Goal: Navigation & Orientation: Find specific page/section

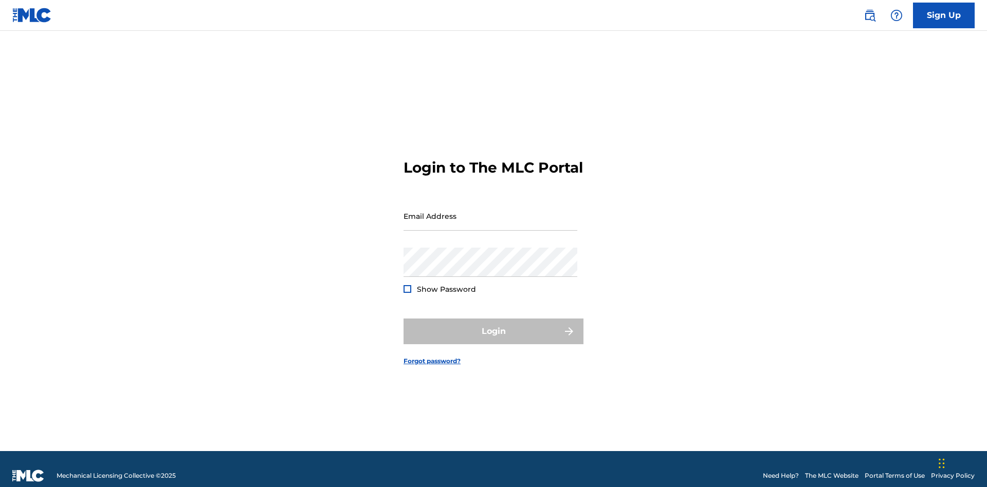
scroll to position [13, 0]
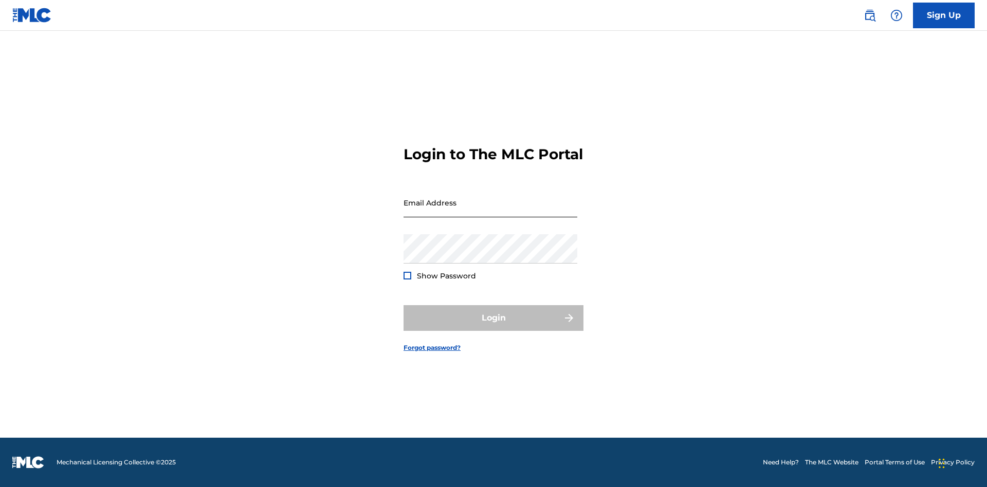
click at [490, 211] on input "Email Address" at bounding box center [490, 202] width 174 height 29
type input "[EMAIL_ADDRESS][DOMAIN_NAME]"
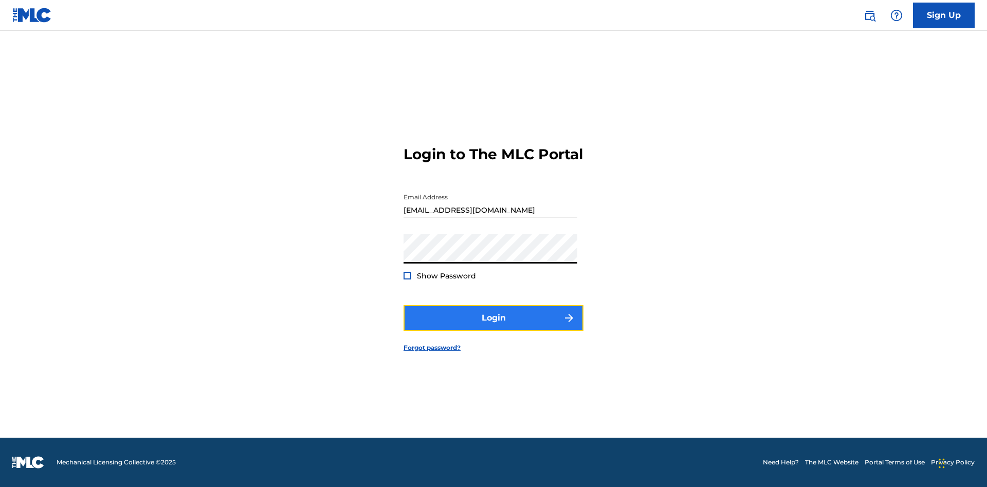
click at [493, 327] on button "Login" at bounding box center [493, 318] width 180 height 26
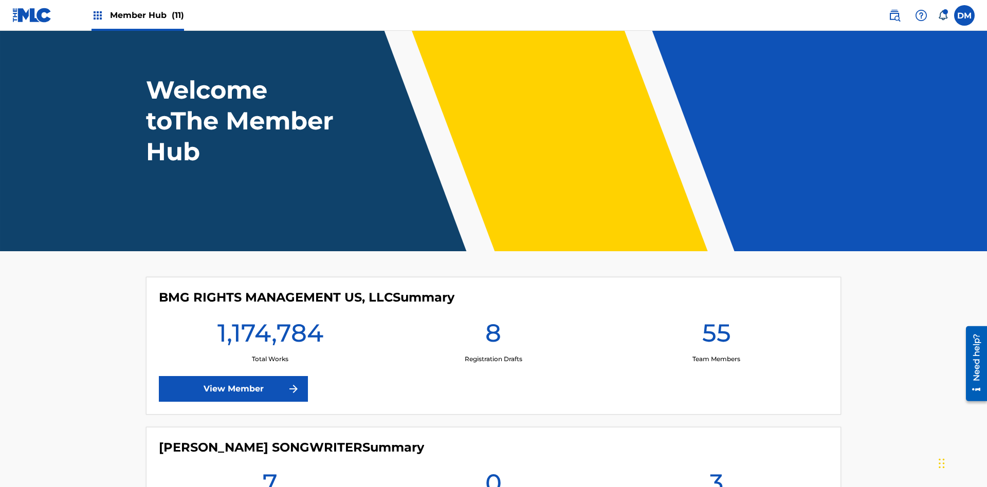
click at [146, 15] on span "Member Hub (11)" at bounding box center [147, 15] width 74 height 12
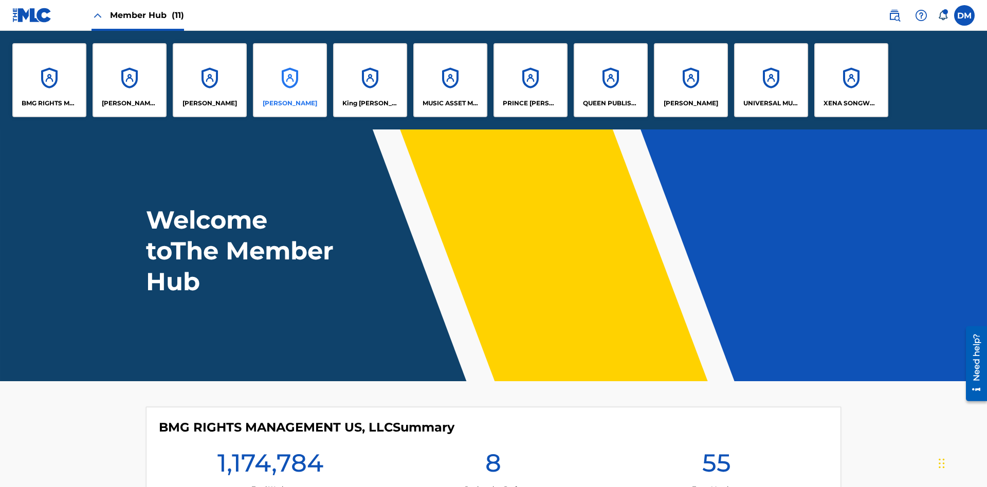
click at [290, 103] on p "[PERSON_NAME]" at bounding box center [290, 103] width 54 height 9
